Goal: Task Accomplishment & Management: Use online tool/utility

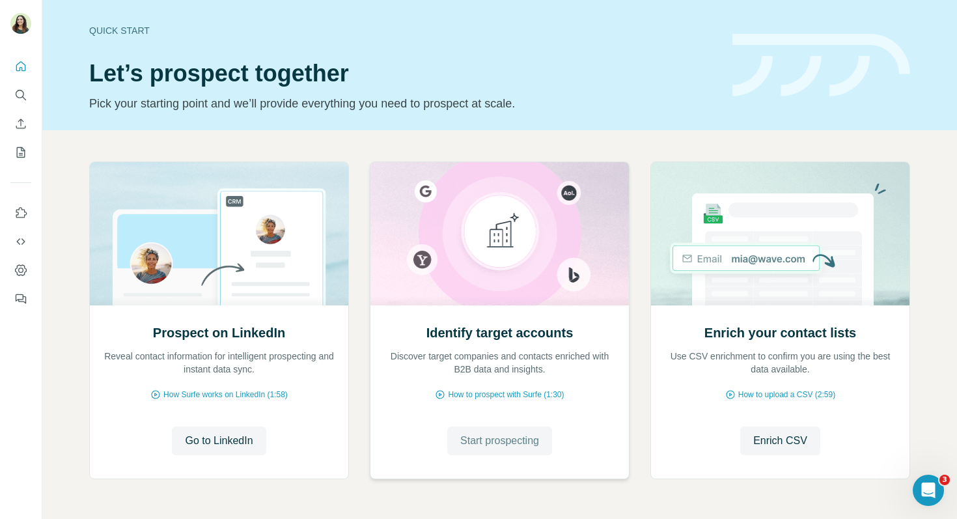
click at [487, 440] on span "Start prospecting" at bounding box center [499, 441] width 79 height 16
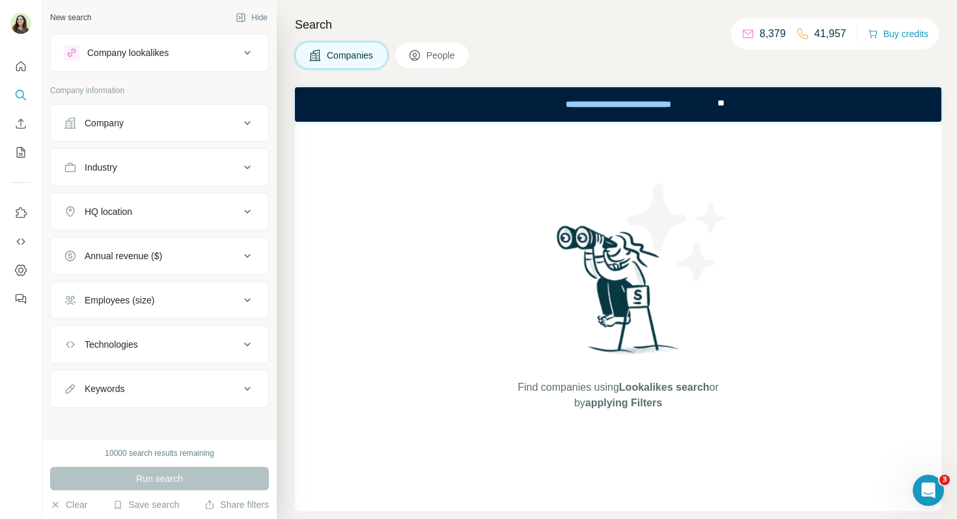
click at [236, 59] on div "Company lookalikes" at bounding box center [152, 53] width 176 height 16
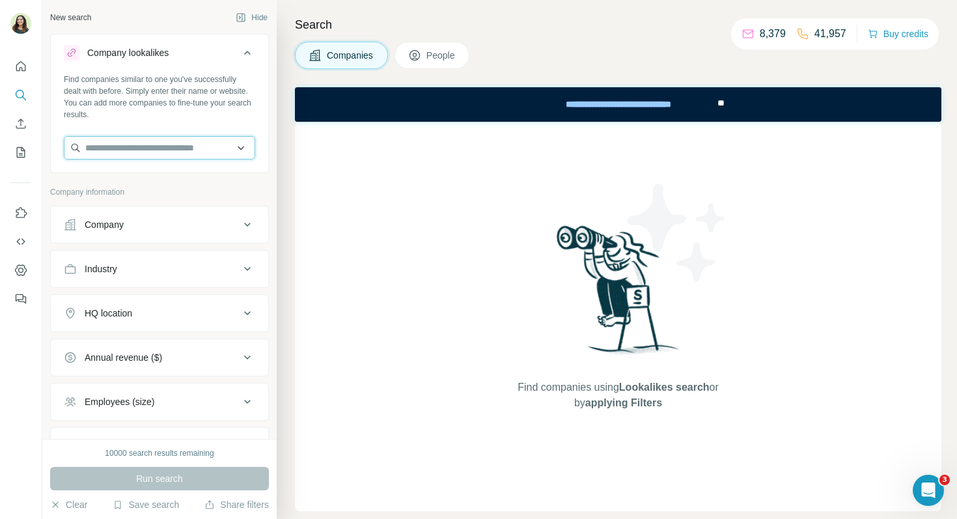
click at [160, 143] on input "text" at bounding box center [159, 147] width 191 height 23
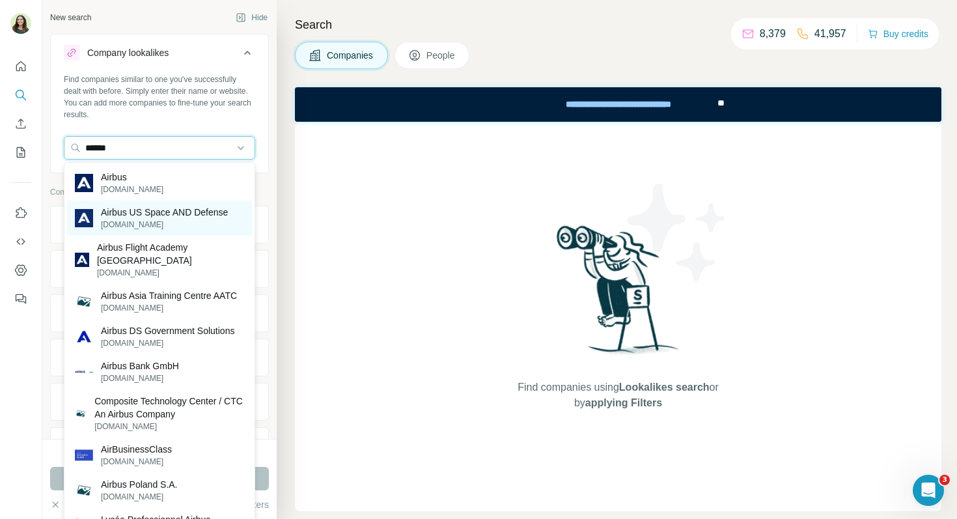
type input "******"
click at [169, 212] on p "Airbus US Space AND Defense" at bounding box center [164, 212] width 127 height 13
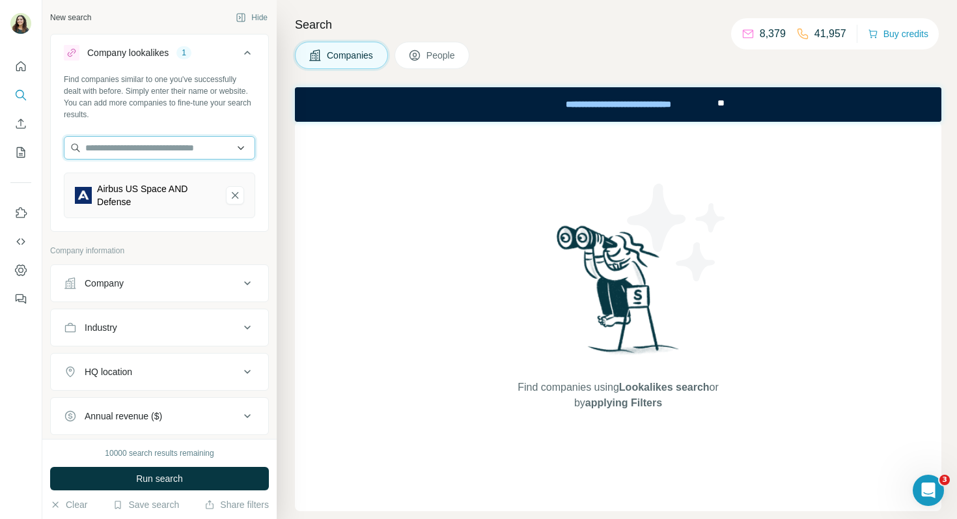
click at [147, 143] on input "text" at bounding box center [159, 147] width 191 height 23
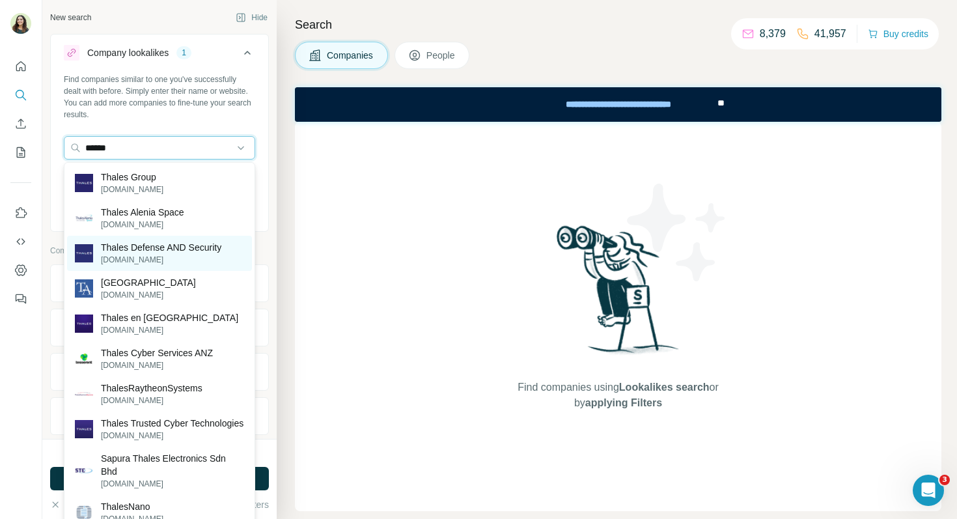
type input "******"
click at [163, 254] on p "[DOMAIN_NAME]" at bounding box center [161, 260] width 120 height 12
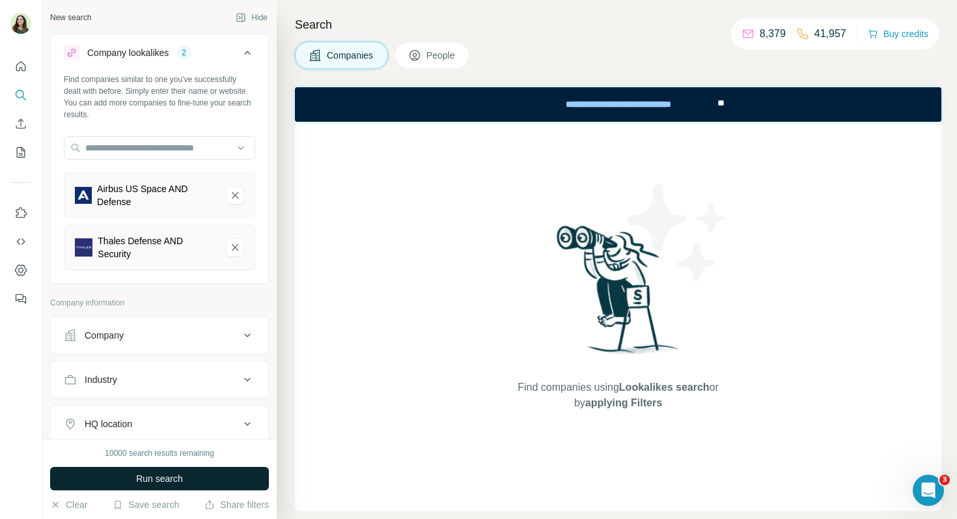
click at [170, 476] on span "Run search" at bounding box center [159, 478] width 47 height 13
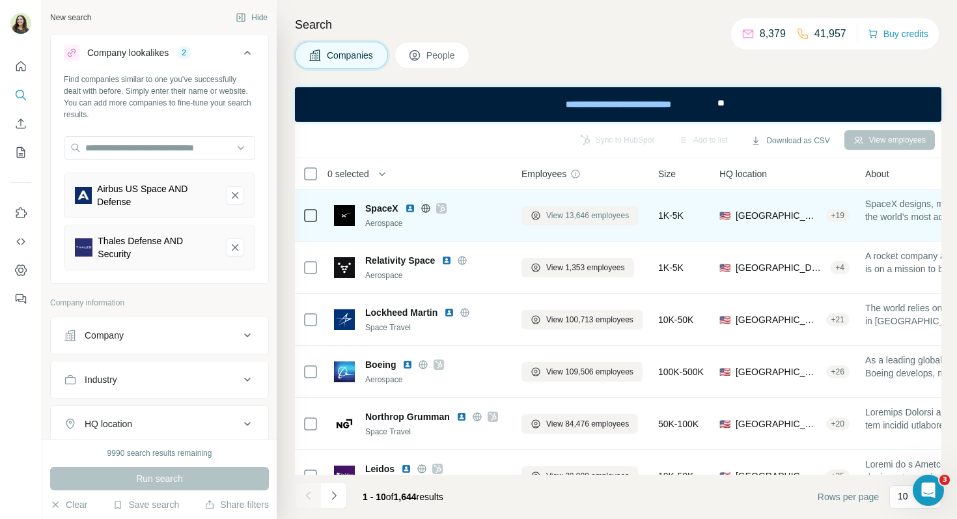
click at [592, 212] on span "View 13,646 employees" at bounding box center [587, 216] width 83 height 12
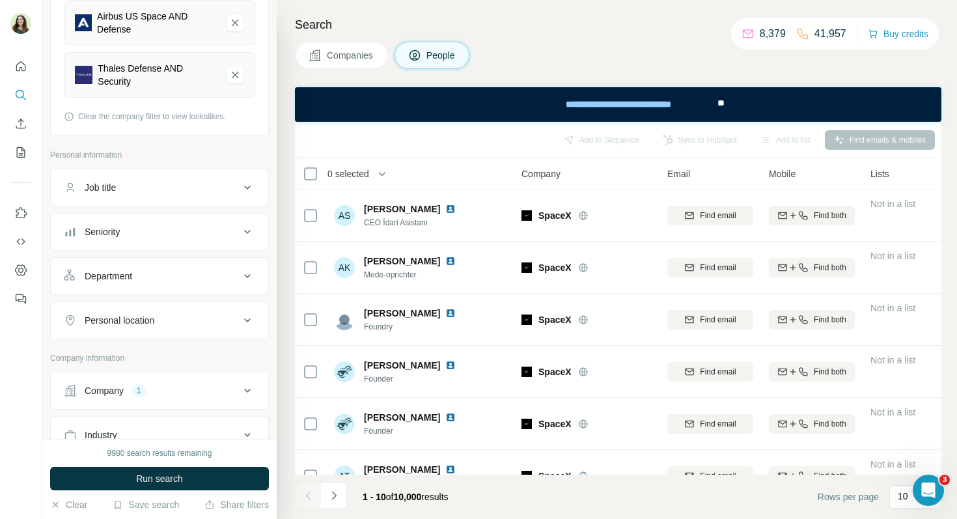
scroll to position [171, 0]
click at [185, 179] on button "Job title" at bounding box center [159, 188] width 217 height 31
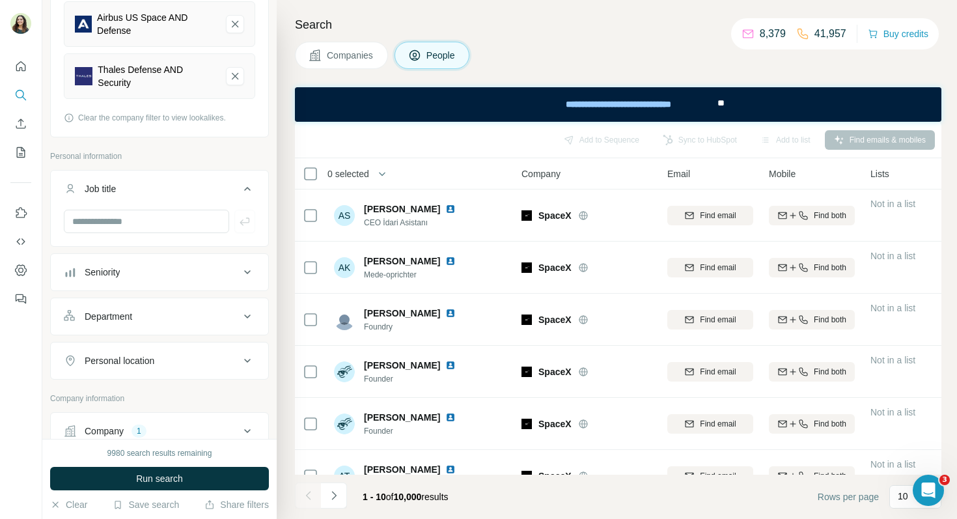
scroll to position [258, 0]
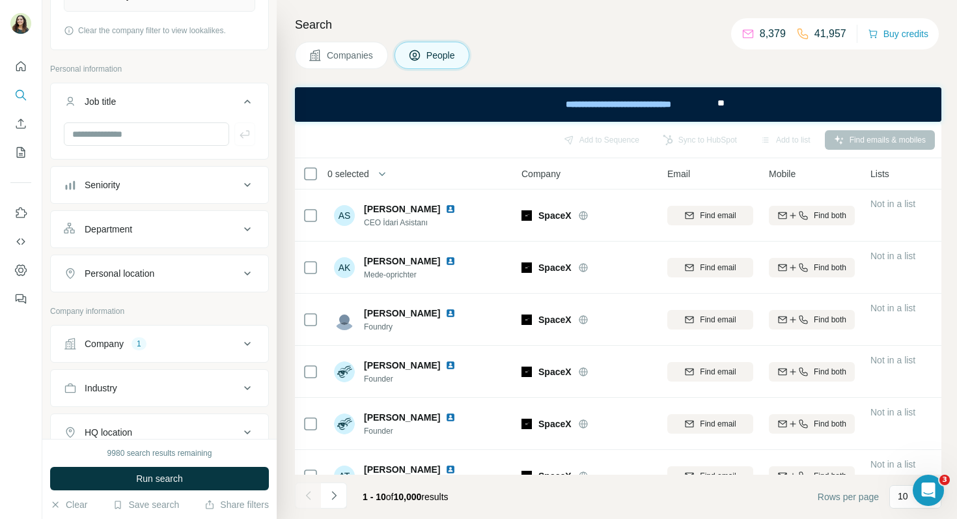
click at [169, 187] on div "Seniority" at bounding box center [152, 184] width 176 height 13
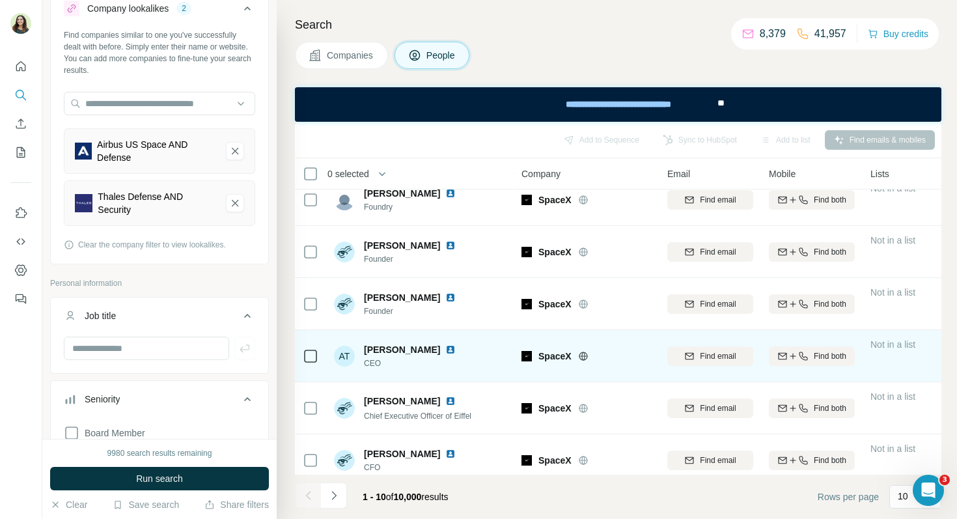
scroll to position [236, 0]
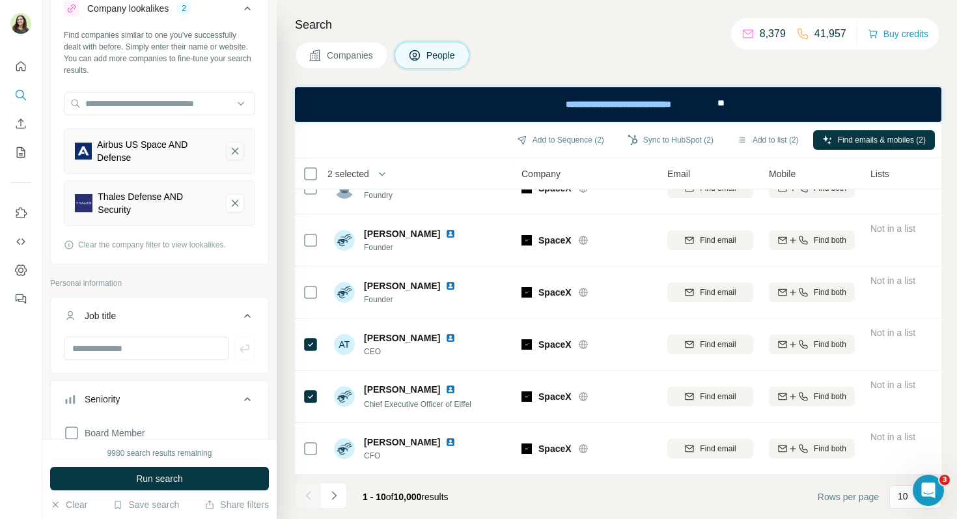
click at [234, 148] on icon "Airbus US Space AND Defense-remove-button" at bounding box center [235, 150] width 12 height 13
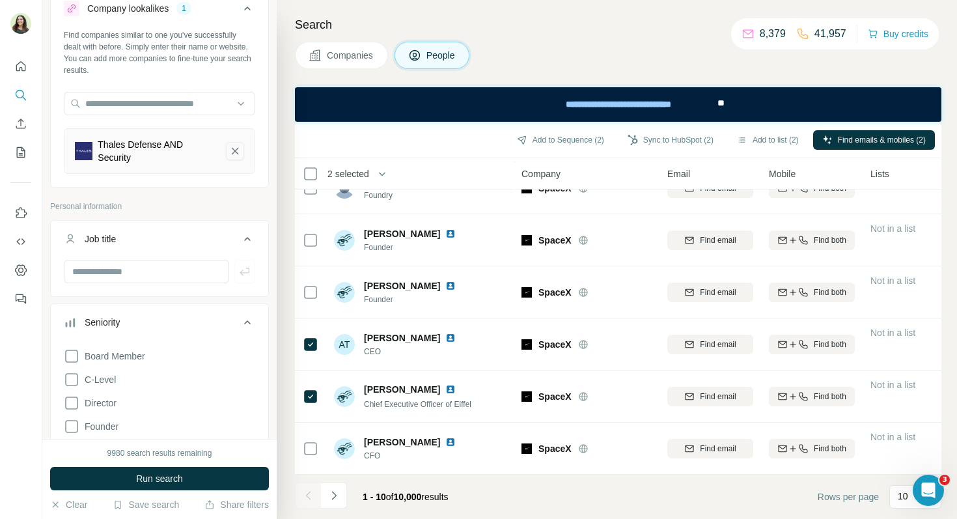
click at [236, 150] on icon "Thales Defense AND Security-remove-button" at bounding box center [235, 150] width 12 height 13
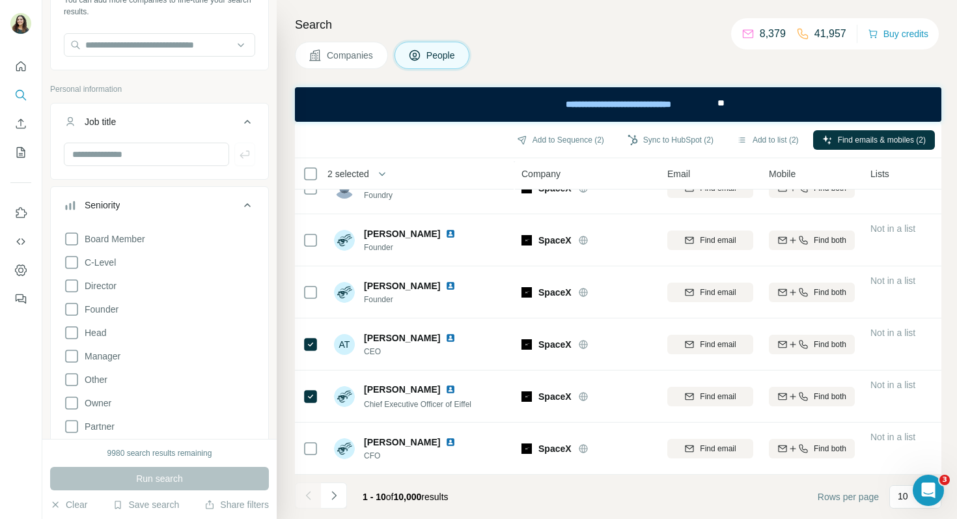
scroll to position [102, 0]
click at [16, 72] on icon "Quick start" at bounding box center [20, 66] width 13 height 13
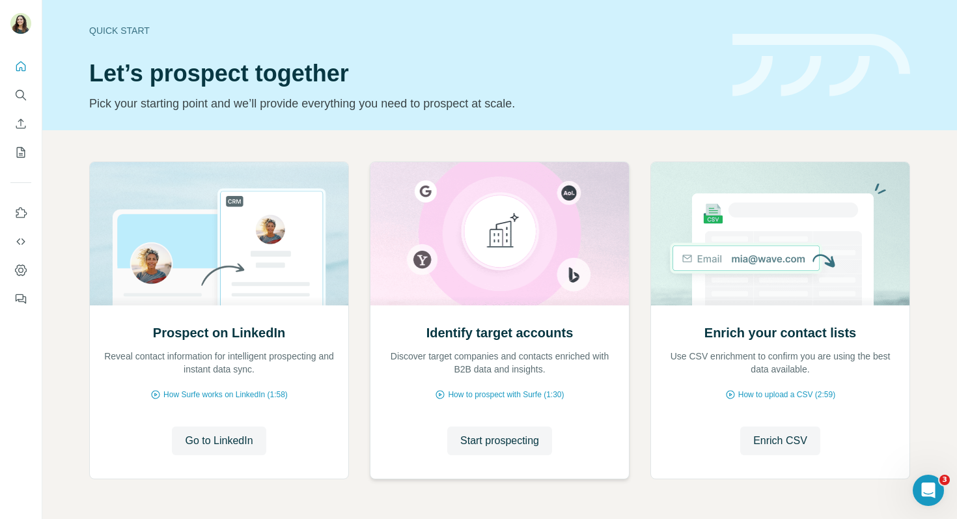
scroll to position [44, 0]
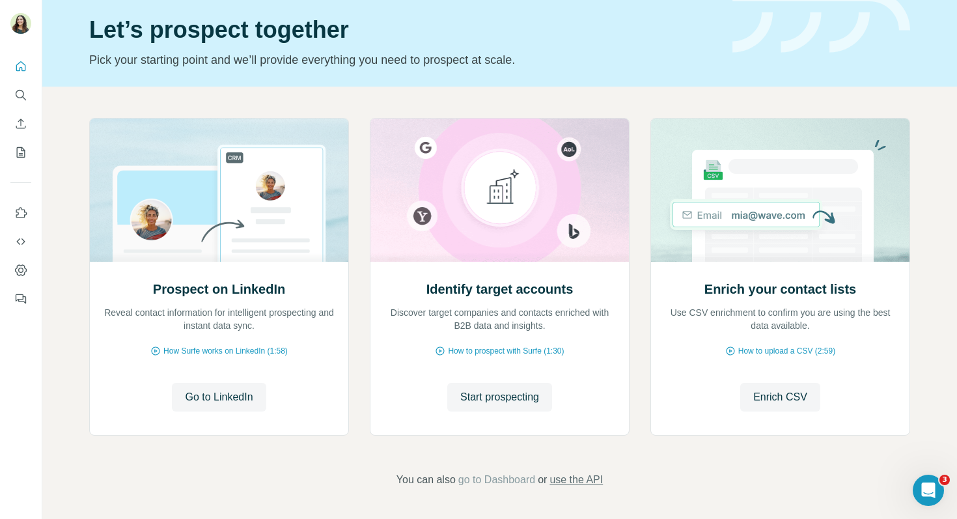
click at [593, 484] on span "use the API" at bounding box center [575, 480] width 53 height 16
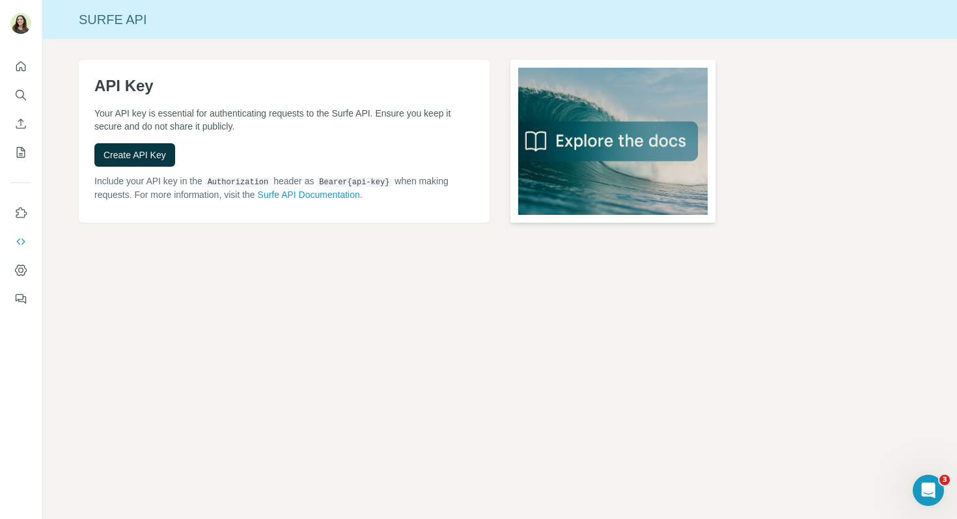
click at [598, 148] on img at bounding box center [612, 141] width 205 height 163
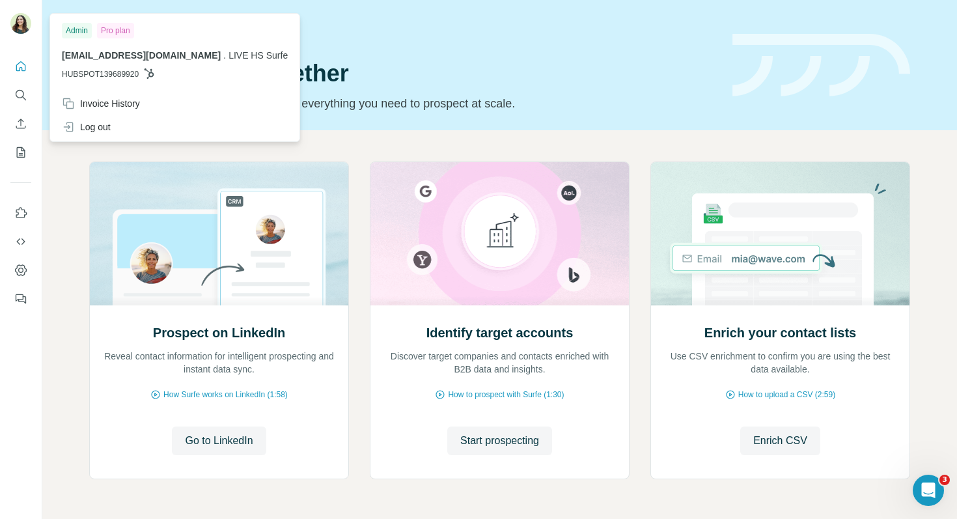
click at [19, 27] on img at bounding box center [20, 23] width 21 height 21
click at [105, 130] on div "Log out" at bounding box center [86, 126] width 49 height 13
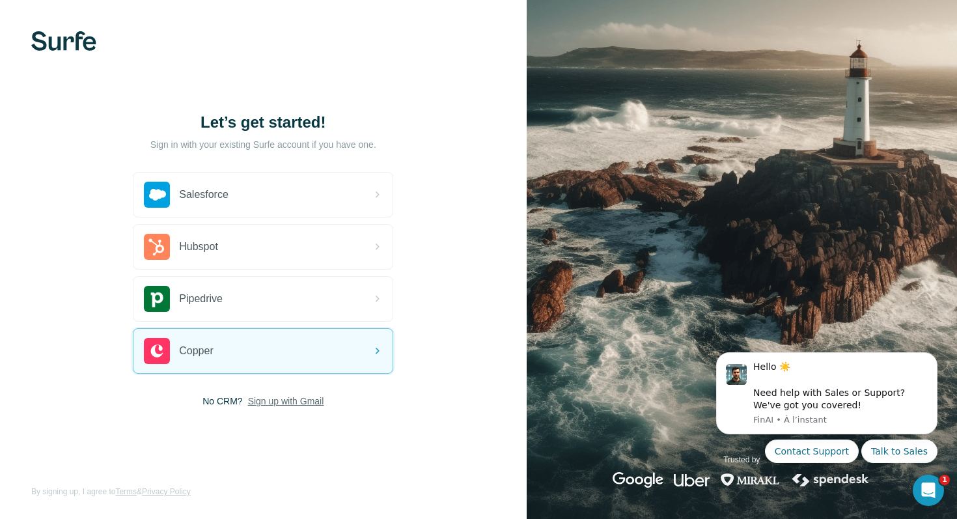
click at [256, 396] on span "Sign up with Gmail" at bounding box center [286, 400] width 76 height 13
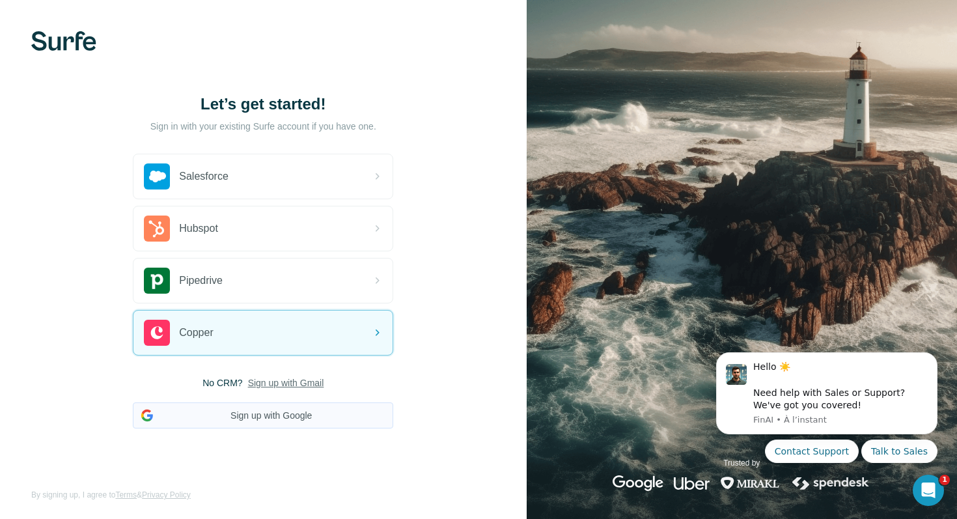
click at [251, 418] on button "Sign up with Google" at bounding box center [263, 415] width 260 height 26
